Goal: Complete application form: Complete application form

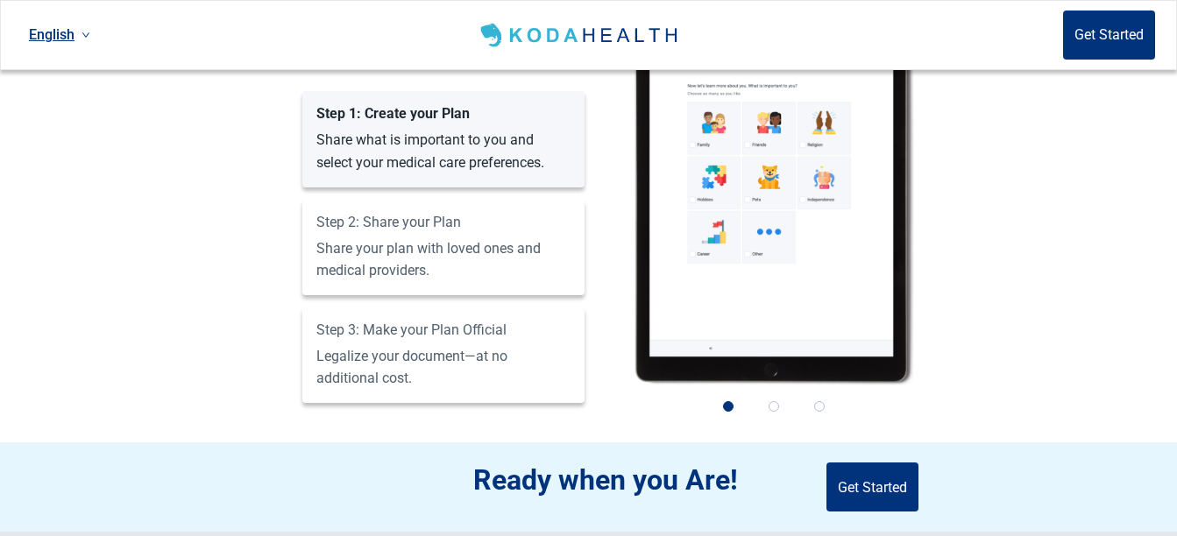
scroll to position [1557, 0]
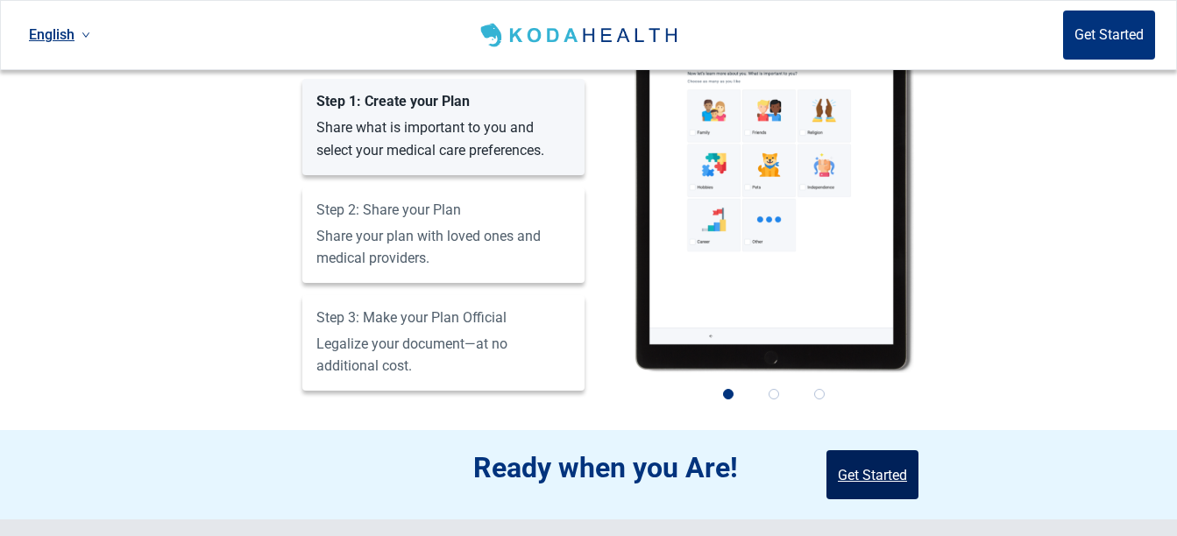
click at [885, 451] on button "Get Started" at bounding box center [873, 475] width 92 height 49
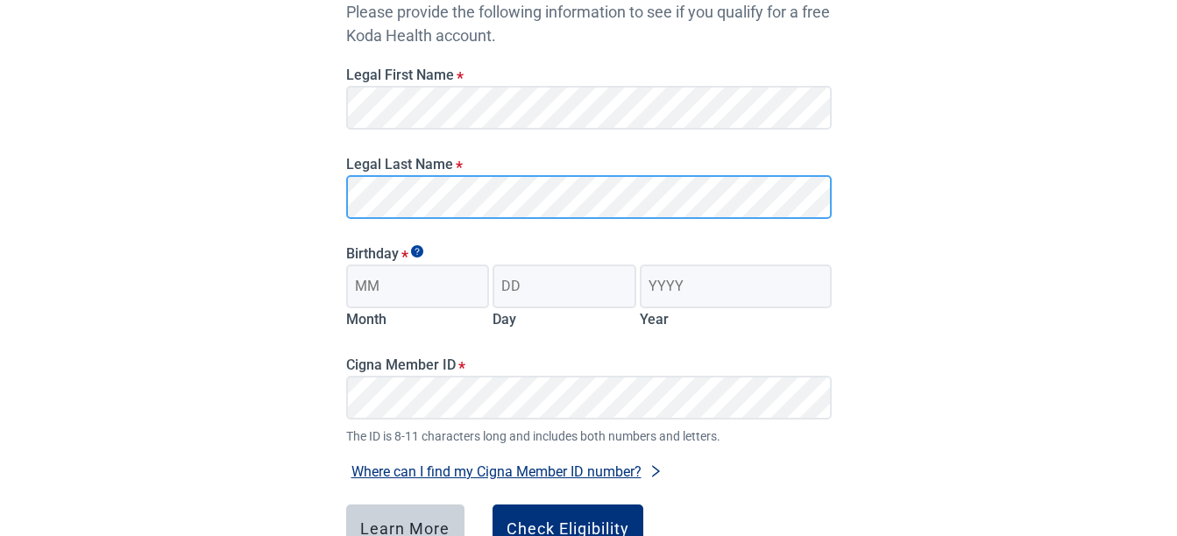
scroll to position [232, 0]
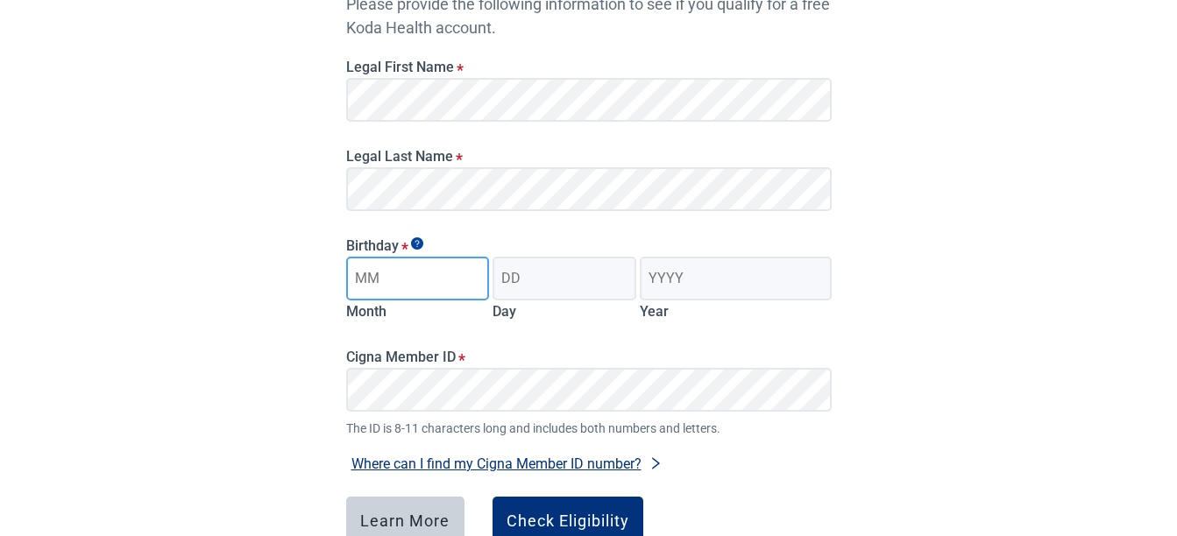
click at [433, 281] on input "Month" at bounding box center [418, 279] width 144 height 44
type input "05"
click at [537, 277] on input "Day" at bounding box center [565, 279] width 144 height 44
type input "14"
click at [706, 290] on input "Year" at bounding box center [735, 279] width 191 height 44
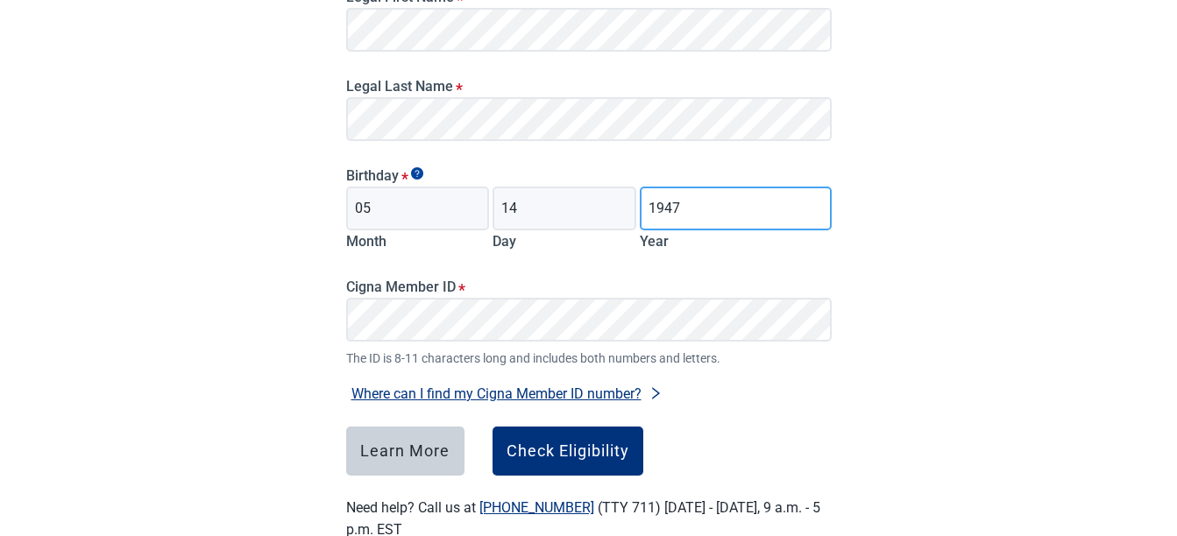
scroll to position [337, 0]
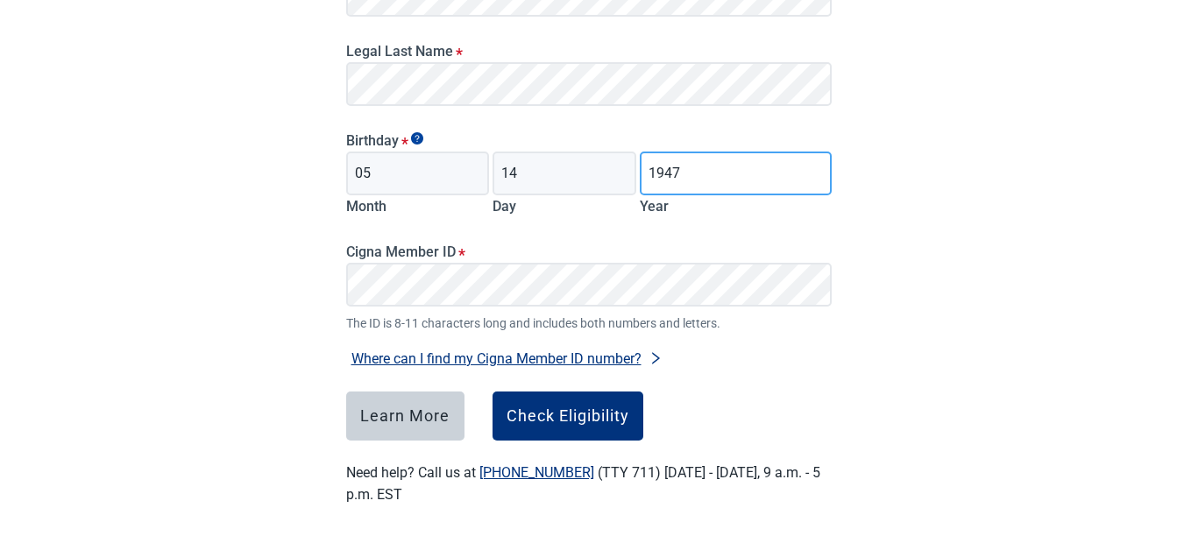
type input "1947"
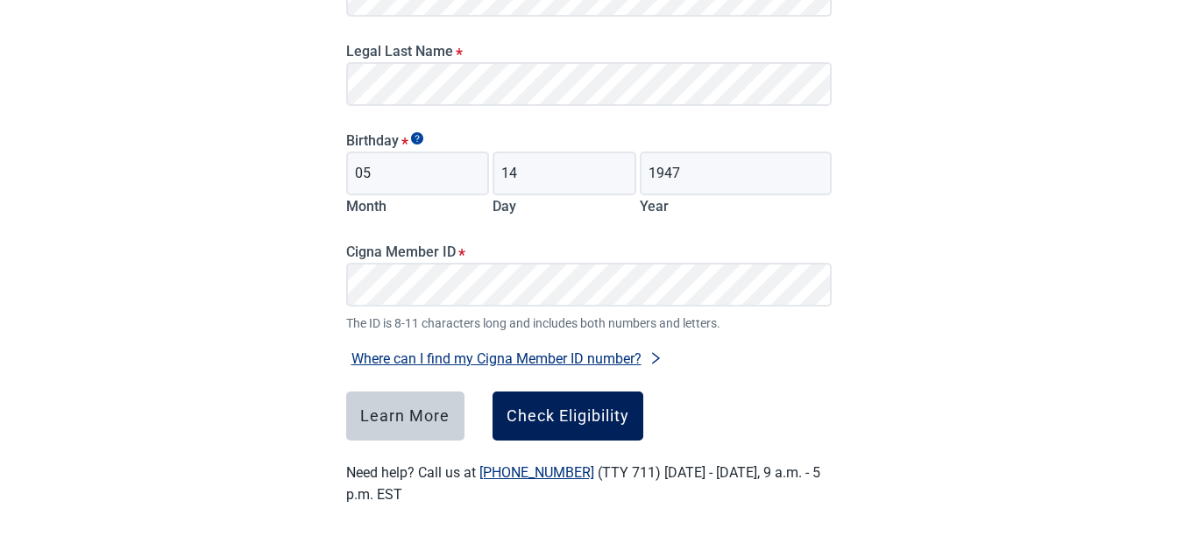
click at [561, 412] on div "Check Eligibility" at bounding box center [568, 417] width 123 height 18
